Goal: Information Seeking & Learning: Learn about a topic

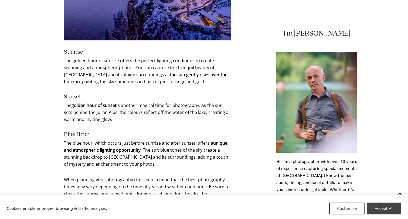
scroll to position [1777, 0]
click at [117, 140] on strong "unique and atmospheric lighting opportunity" at bounding box center [145, 146] width 163 height 13
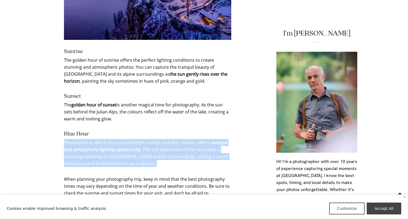
click at [117, 140] on strong "unique and atmospheric lighting opportunity" at bounding box center [145, 146] width 163 height 13
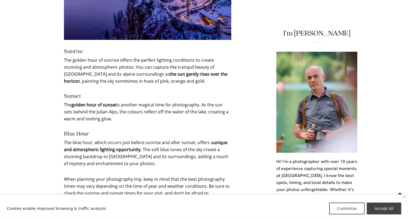
click at [117, 140] on strong "unique and atmospheric lighting opportunity" at bounding box center [145, 146] width 163 height 13
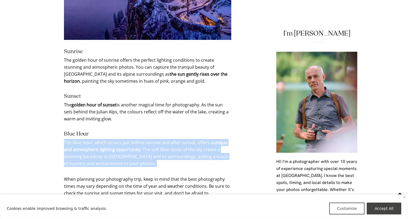
click at [117, 140] on strong "unique and atmospheric lighting opportunity" at bounding box center [145, 146] width 163 height 13
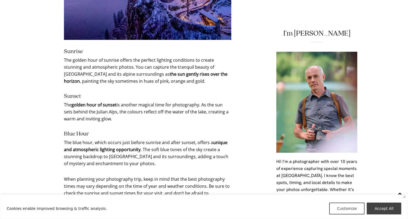
click at [117, 140] on strong "unique and atmospheric lighting opportunity" at bounding box center [145, 146] width 163 height 13
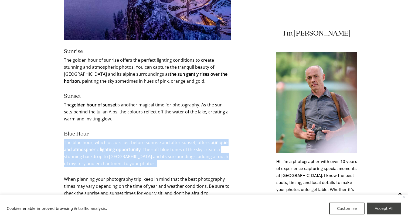
click at [117, 140] on strong "unique and atmospheric lighting opportunity" at bounding box center [145, 146] width 163 height 13
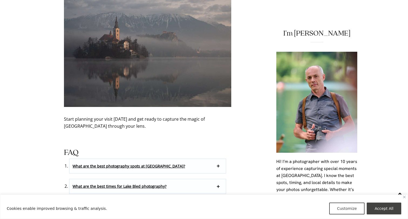
scroll to position [4028, 0]
